Goal: Information Seeking & Learning: Learn about a topic

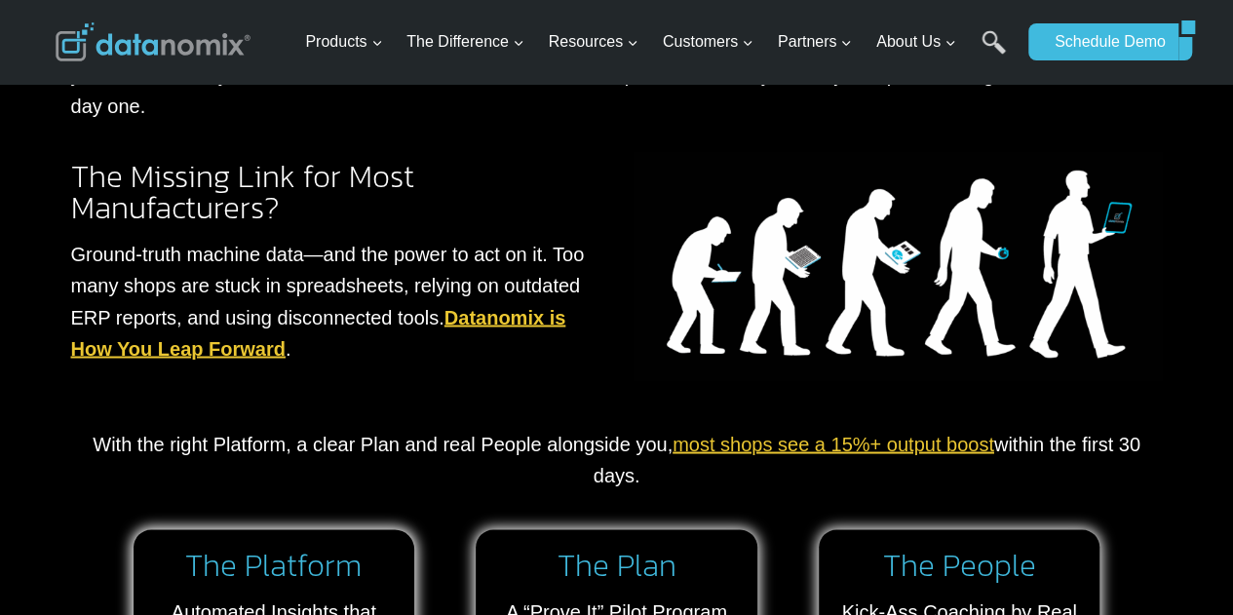
scroll to position [1551, 0]
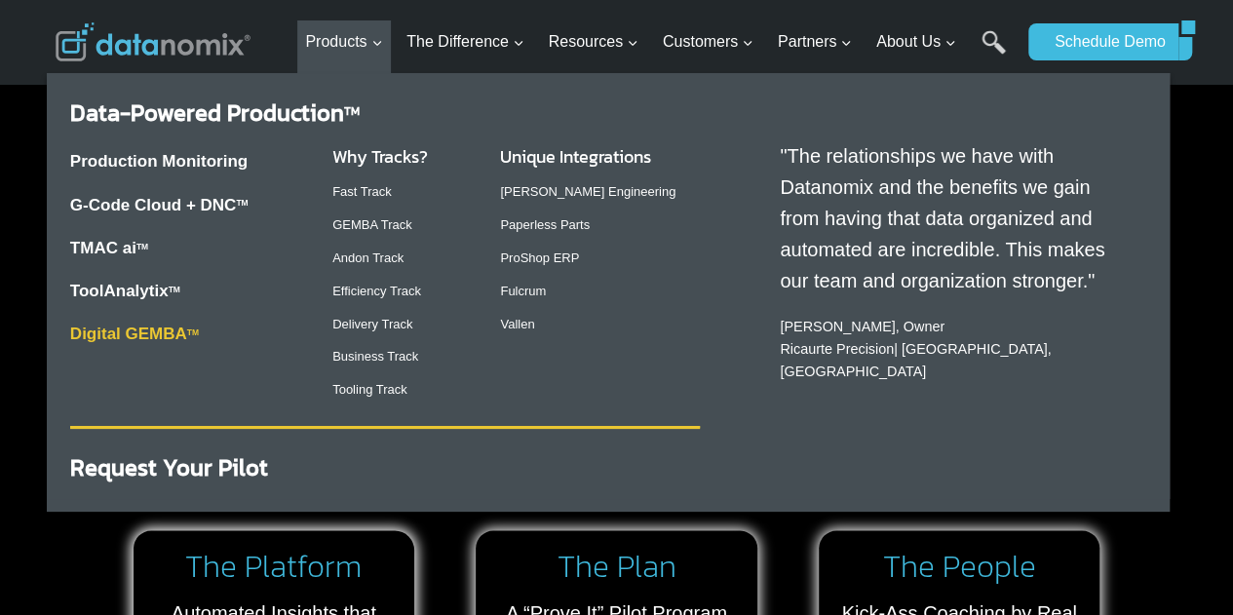
click at [179, 336] on link "Digital GEMBA TM" at bounding box center [134, 334] width 129 height 19
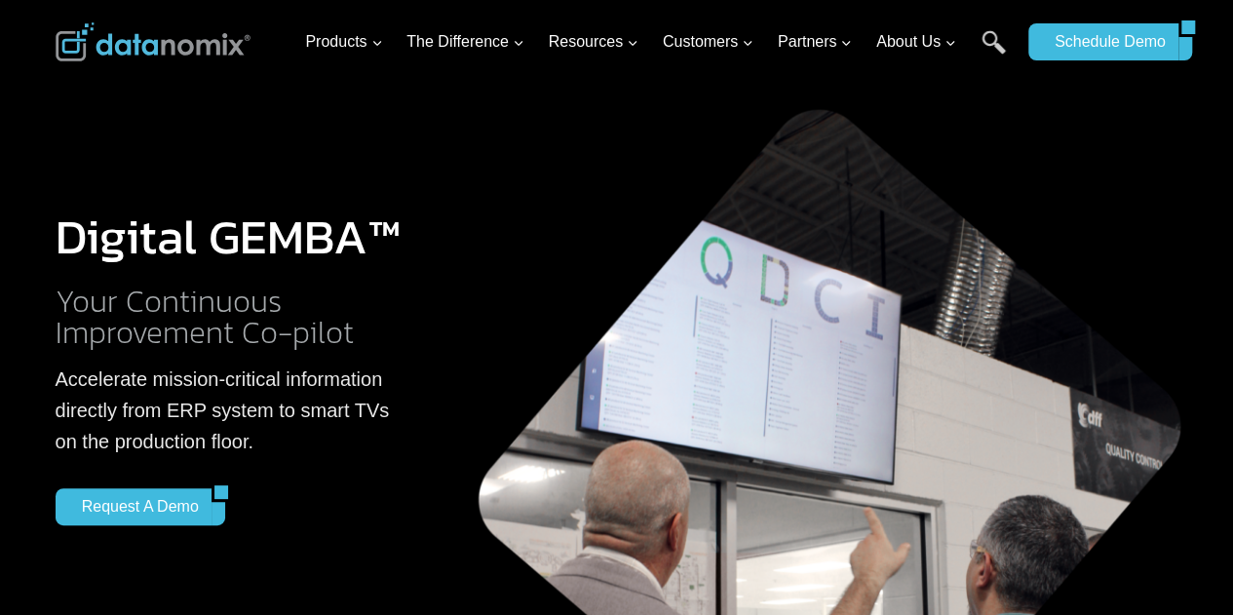
click at [314, 143] on div "Digital GEMBA™ Your Continuous Improvement Co-pilot Accelerate mission-critical…" at bounding box center [230, 368] width 348 height 543
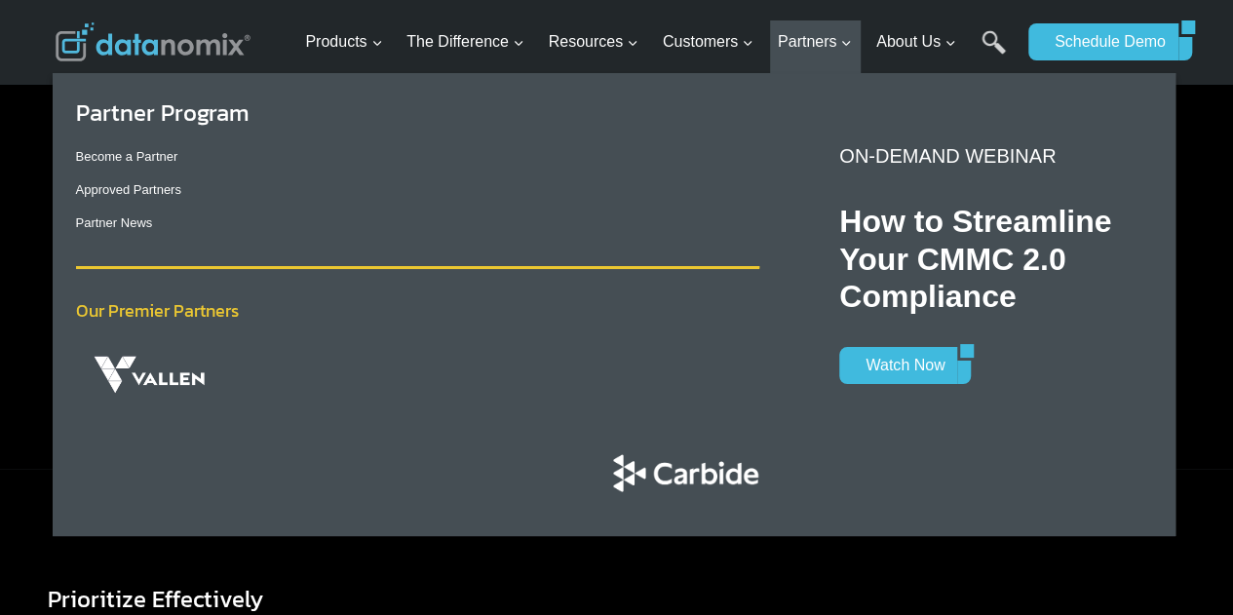
scroll to position [973, 0]
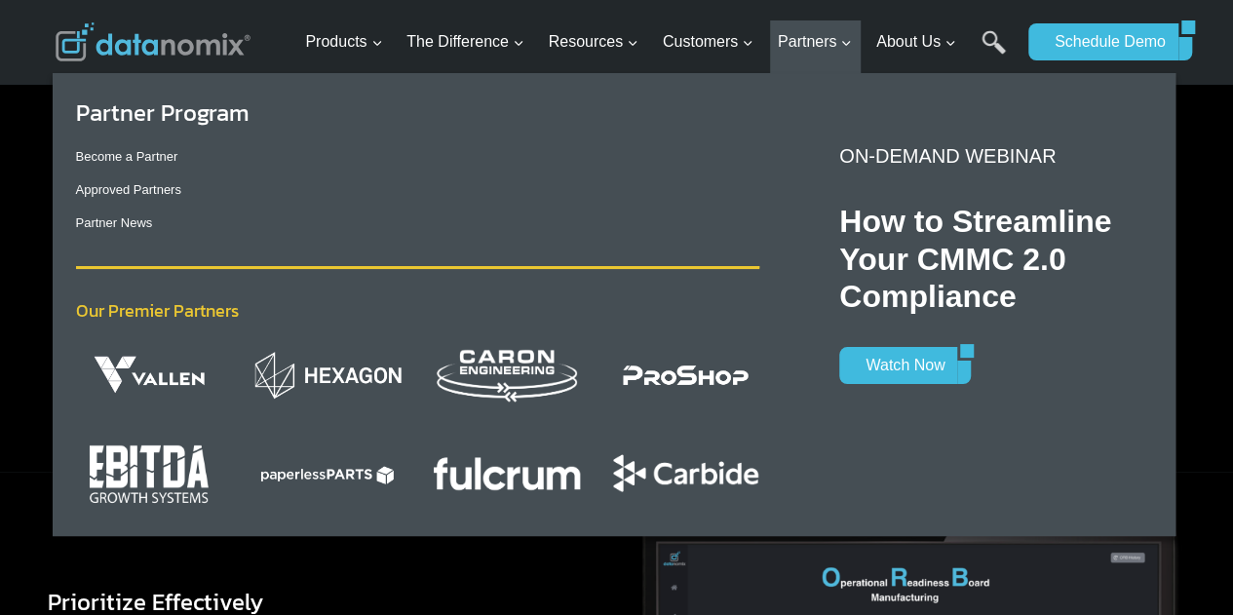
click at [314, 377] on img "Primary Navigation" at bounding box center [327, 375] width 147 height 50
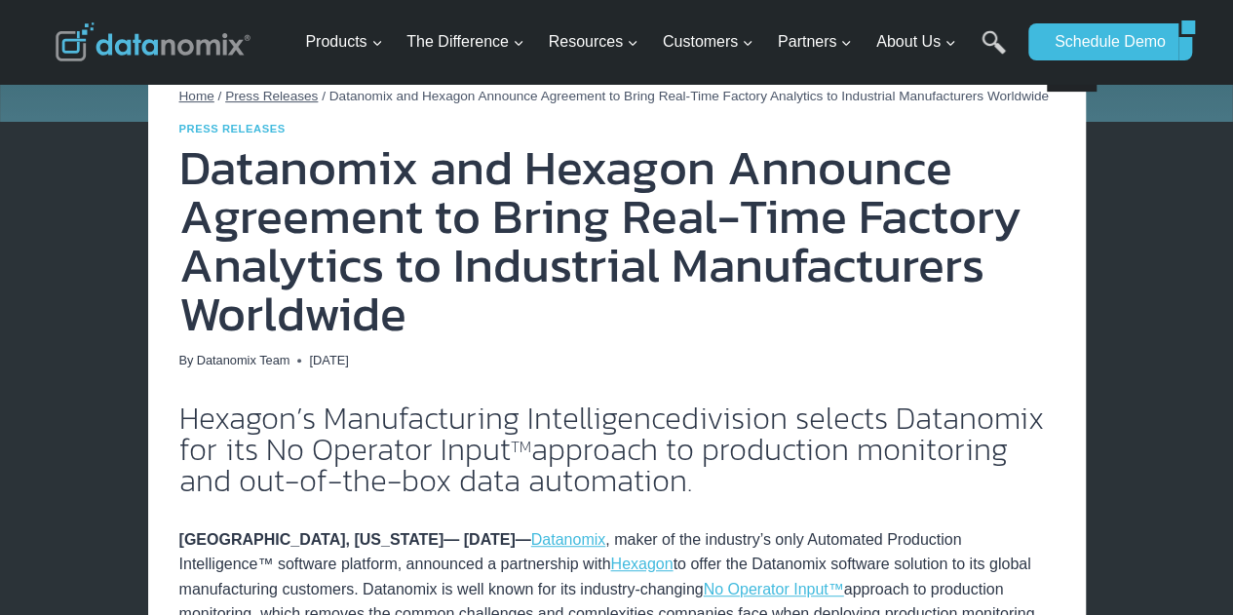
scroll to position [366, 0]
